Goal: Task Accomplishment & Management: Manage account settings

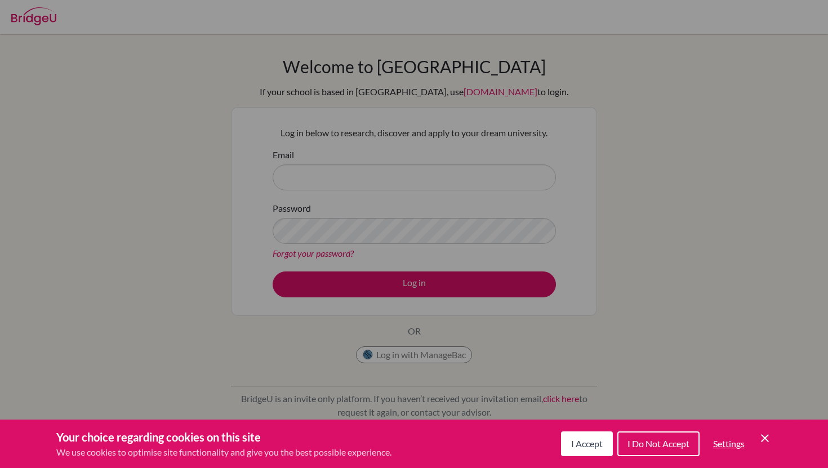
click at [582, 448] on span "I Accept" at bounding box center [587, 443] width 32 height 11
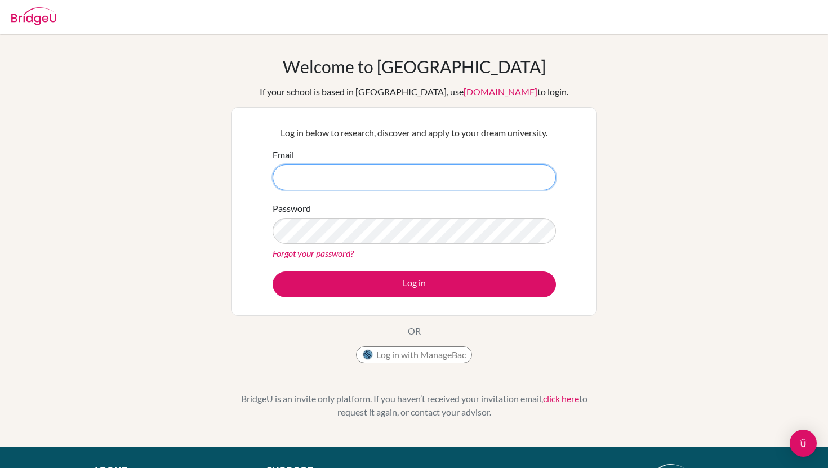
click at [440, 172] on input "Email" at bounding box center [414, 178] width 283 height 26
type input "[EMAIL_ADDRESS][DOMAIN_NAME]"
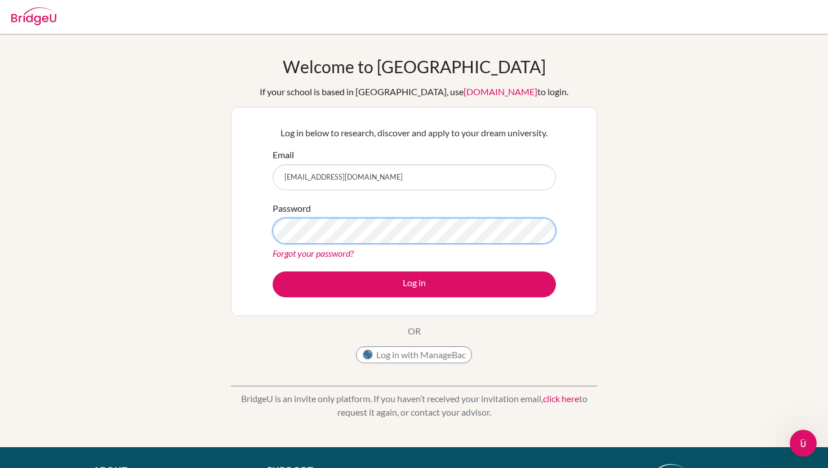
click at [273, 272] on button "Log in" at bounding box center [414, 285] width 283 height 26
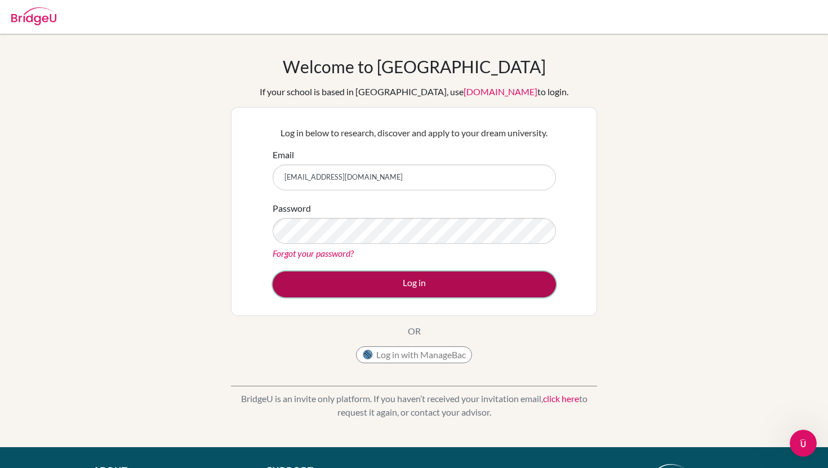
click at [372, 293] on button "Log in" at bounding box center [414, 285] width 283 height 26
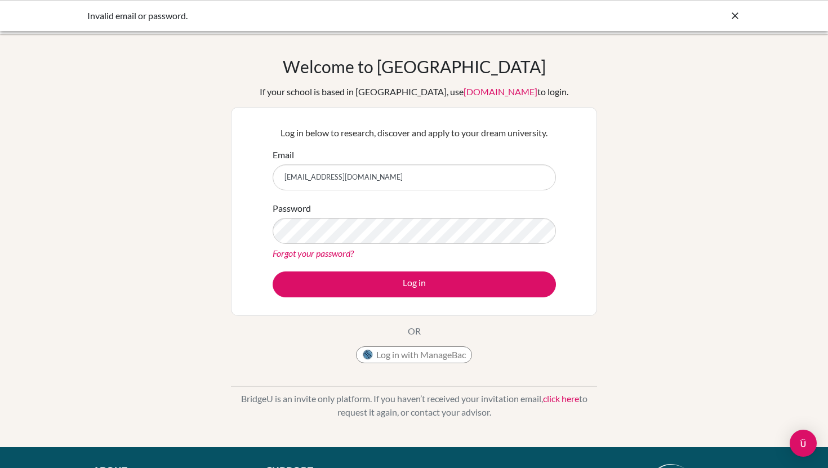
click at [338, 253] on link "Forgot your password?" at bounding box center [313, 253] width 81 height 11
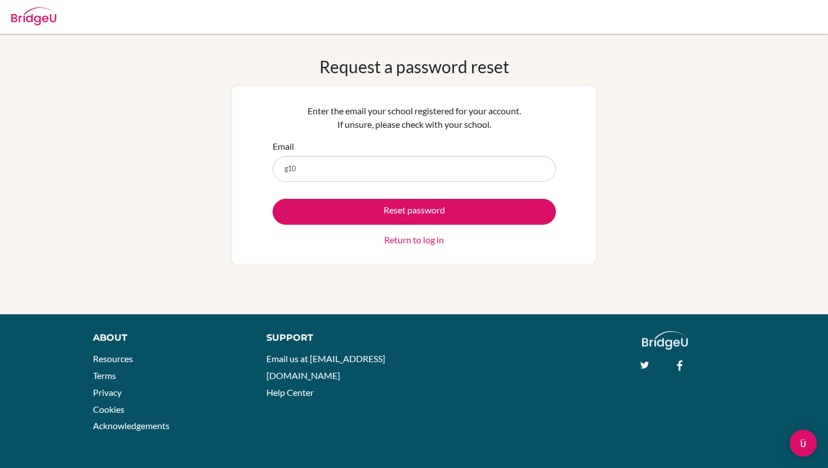
type input "[EMAIL_ADDRESS][DOMAIN_NAME]"
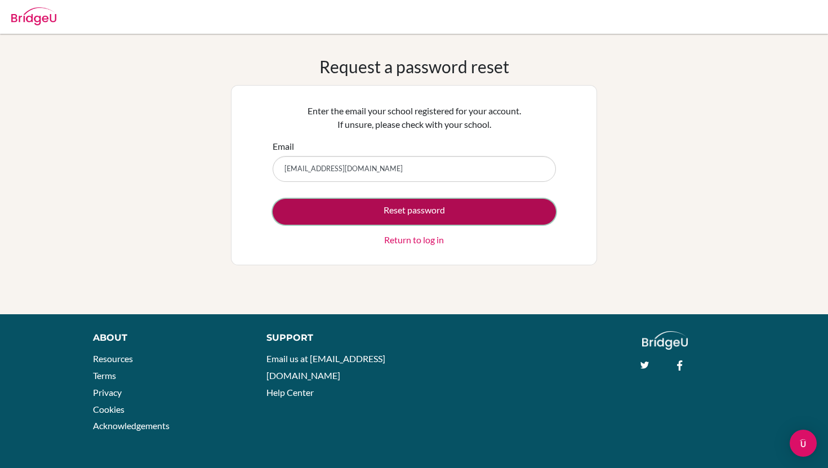
click at [383, 212] on button "Reset password" at bounding box center [414, 212] width 283 height 26
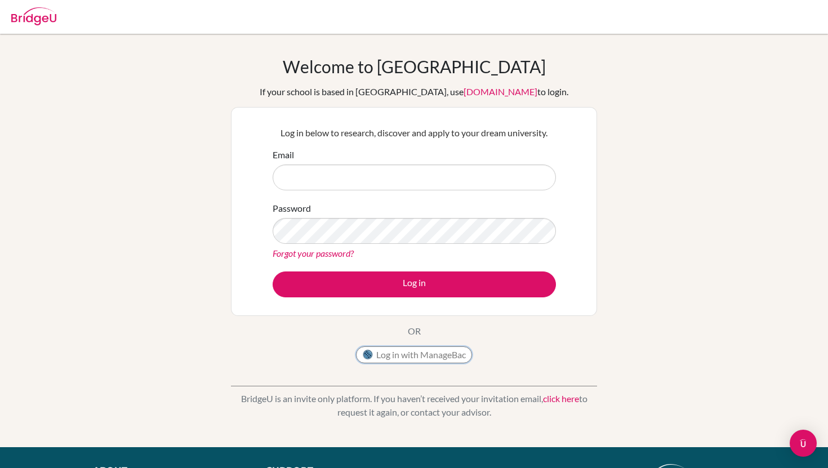
click at [435, 350] on button "Log in with ManageBac" at bounding box center [414, 355] width 116 height 17
type input "g"
